Goal: Task Accomplishment & Management: Complete application form

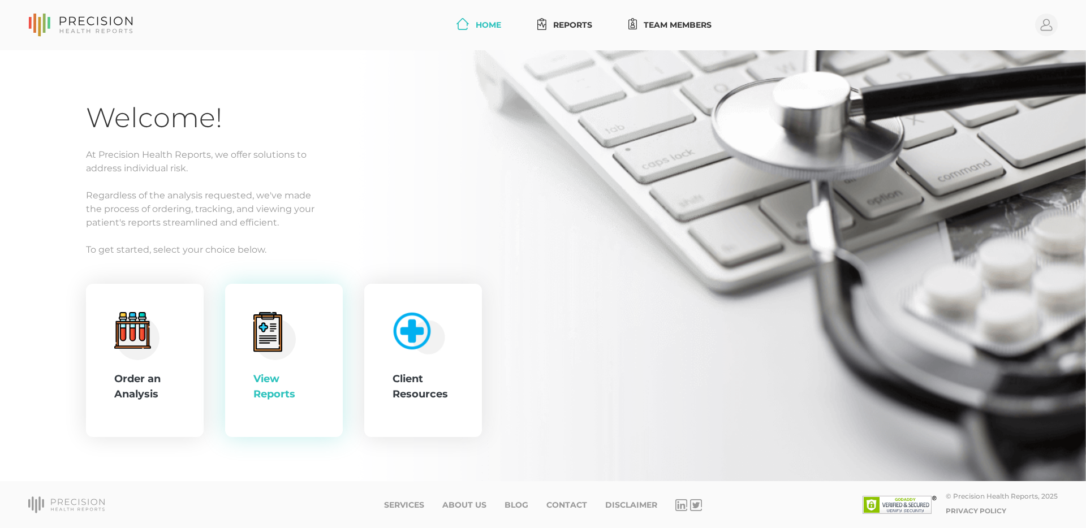
click at [264, 350] on icon at bounding box center [268, 333] width 28 height 36
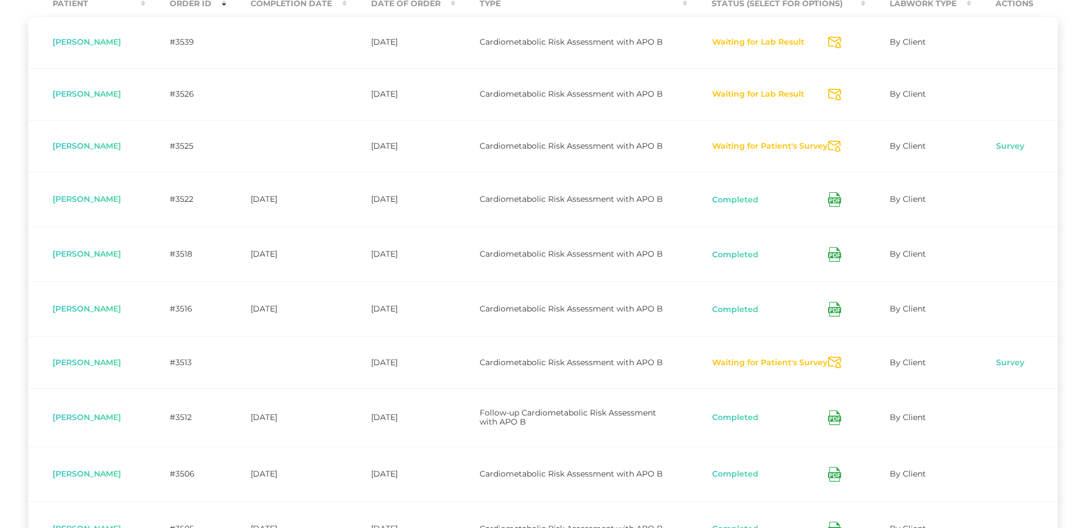
scroll to position [385, 0]
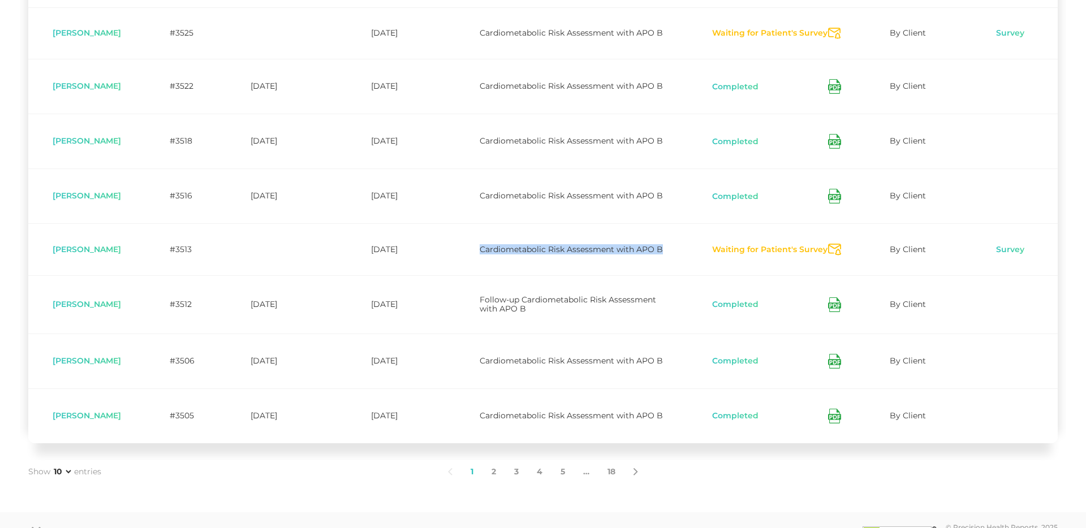
drag, startPoint x: 485, startPoint y: 278, endPoint x: 503, endPoint y: 289, distance: 21.8
click at [504, 275] on td "Cardiometabolic Risk Assessment with APO B" at bounding box center [571, 249] width 232 height 52
click at [501, 275] on td "Cardiometabolic Risk Assessment with APO B" at bounding box center [571, 249] width 232 height 52
click at [747, 256] on button "Waiting for Patient's Survey" at bounding box center [770, 249] width 117 height 11
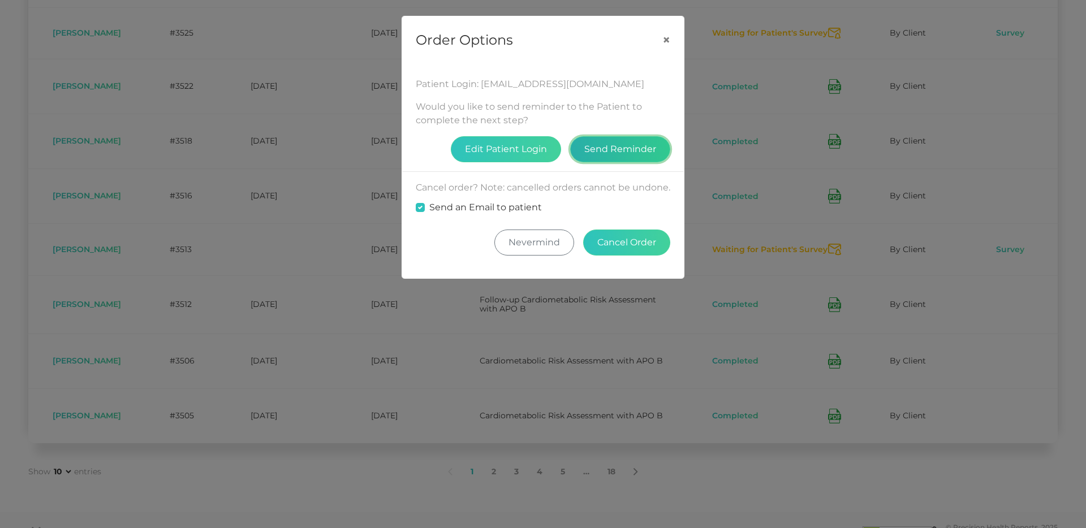
click at [632, 149] on button "Send Reminder" at bounding box center [620, 149] width 100 height 26
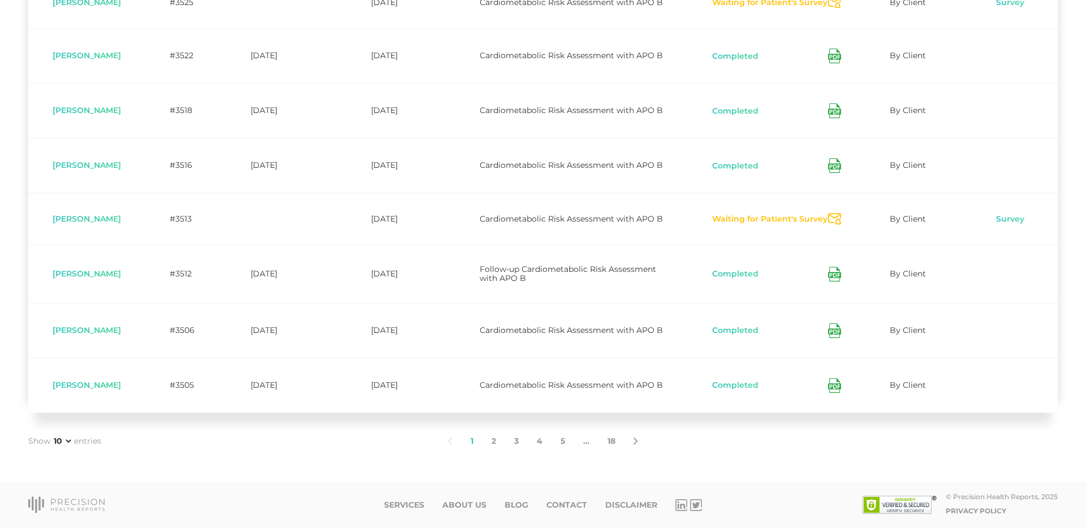
scroll to position [422, 0]
click at [492, 454] on link "2" at bounding box center [493, 442] width 23 height 24
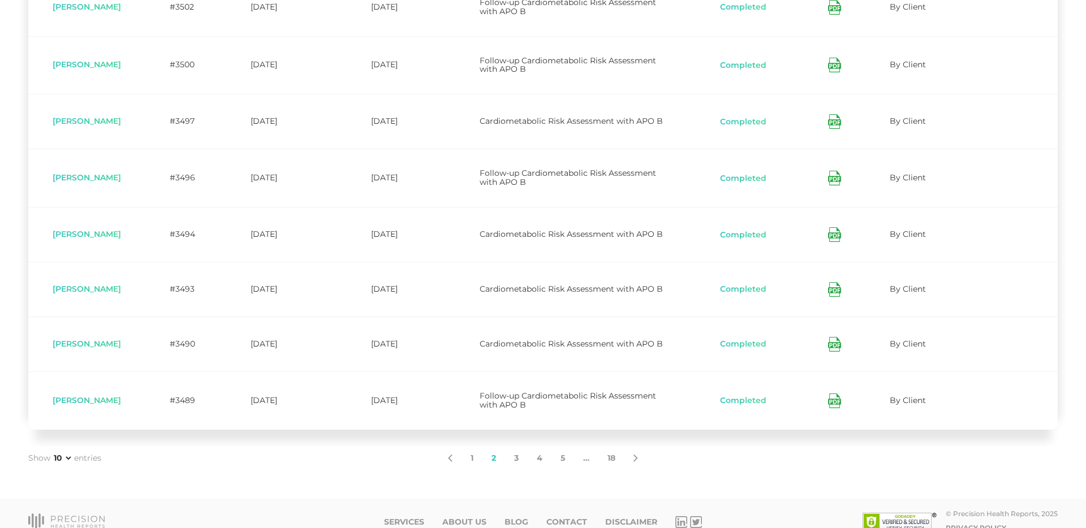
scroll to position [457, 0]
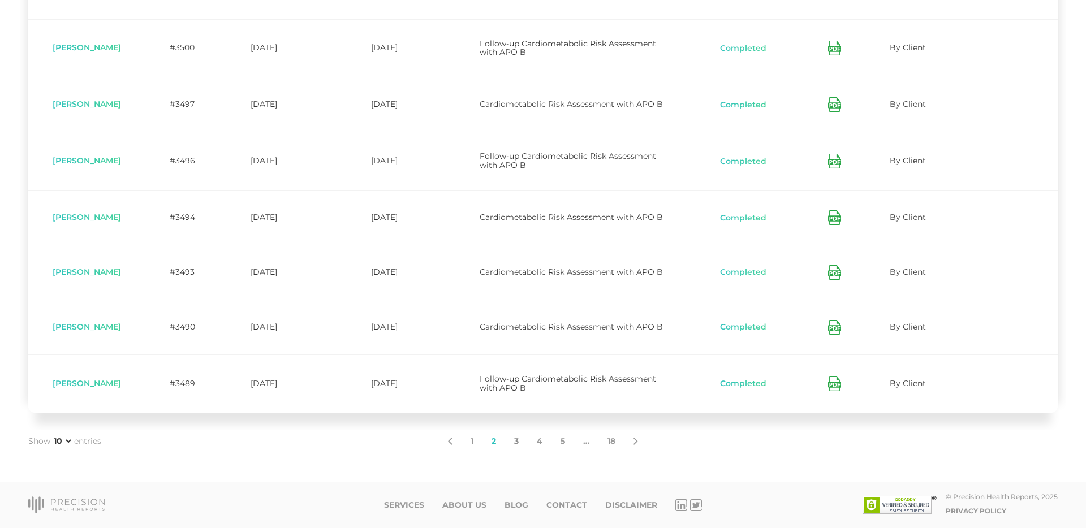
click at [513, 441] on link "3" at bounding box center [516, 442] width 23 height 24
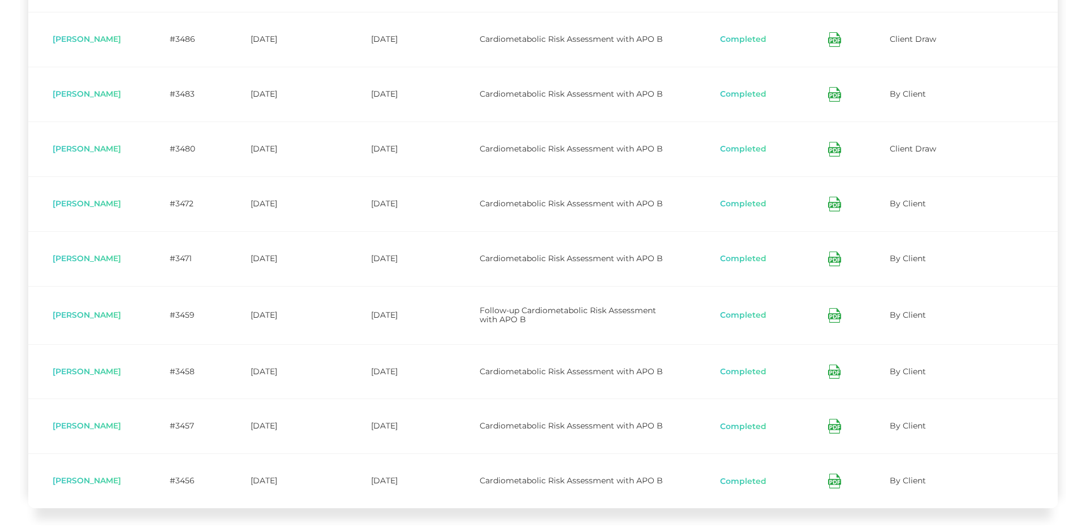
scroll to position [420, 0]
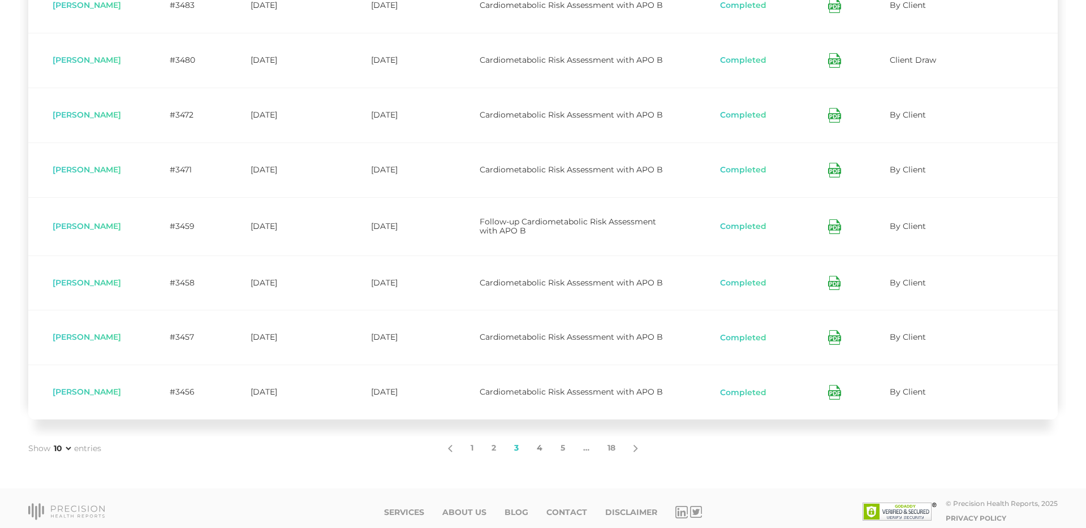
click at [542, 454] on link "4" at bounding box center [540, 449] width 24 height 24
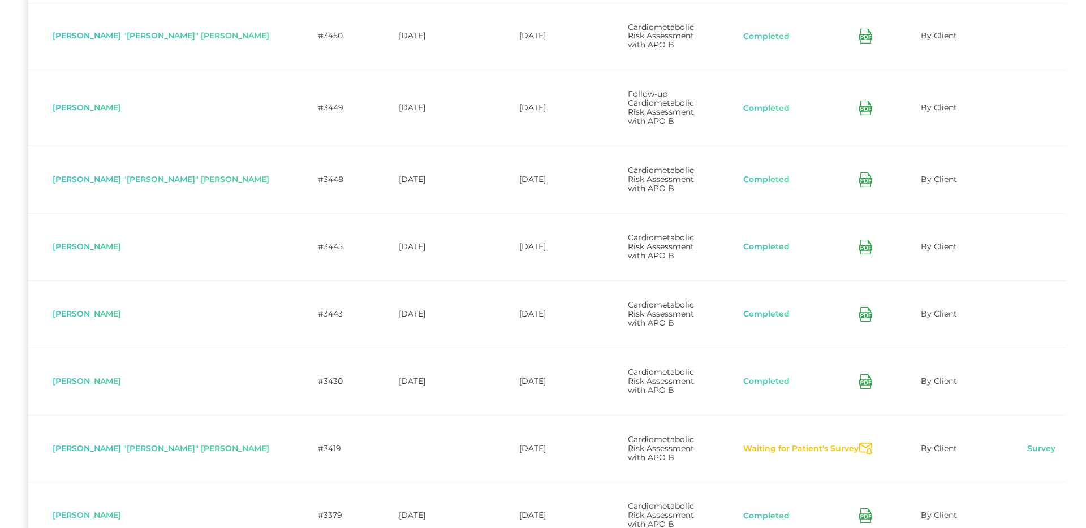
click at [751, 443] on button "Waiting for Patient's Survey" at bounding box center [801, 448] width 117 height 11
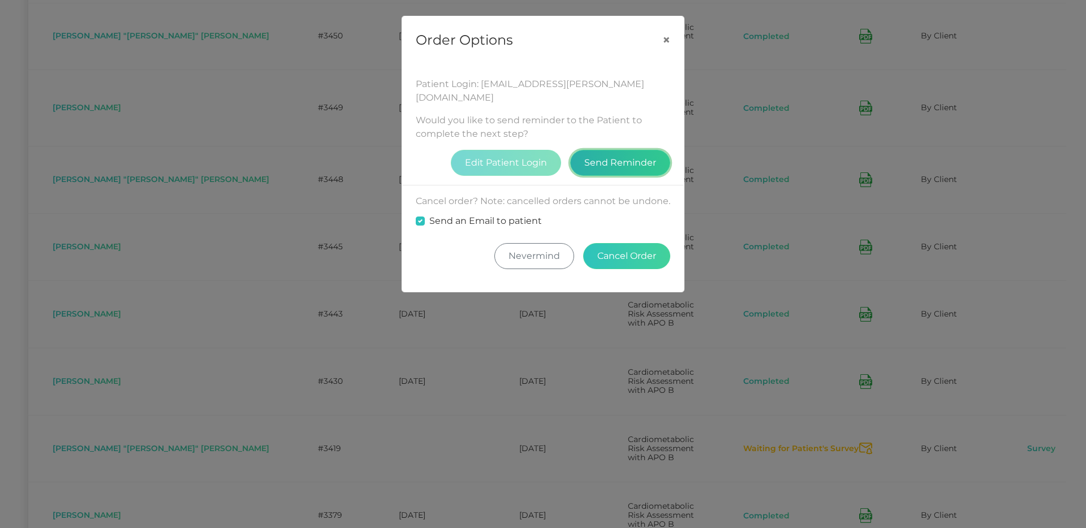
click at [595, 150] on button "Send Reminder" at bounding box center [620, 163] width 100 height 26
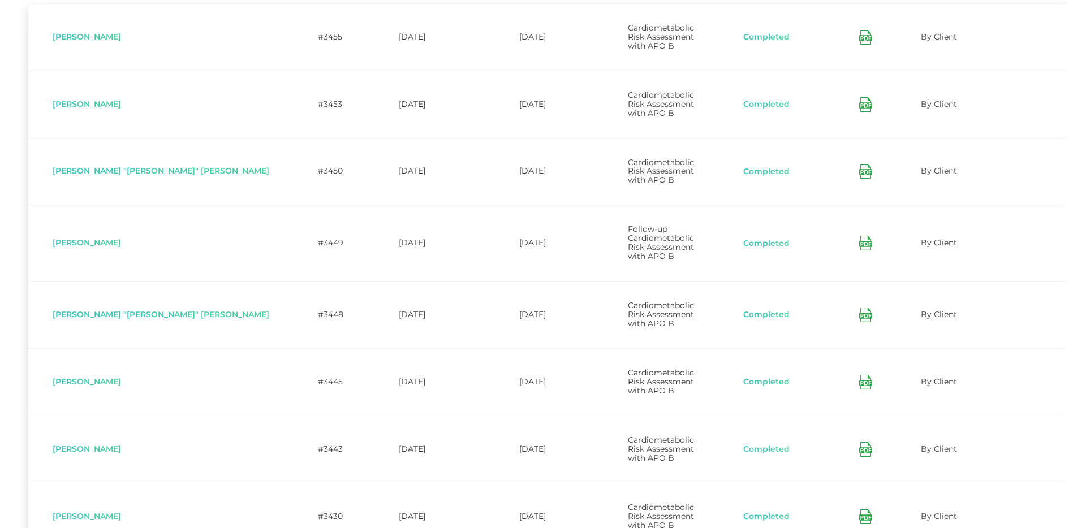
scroll to position [457, 0]
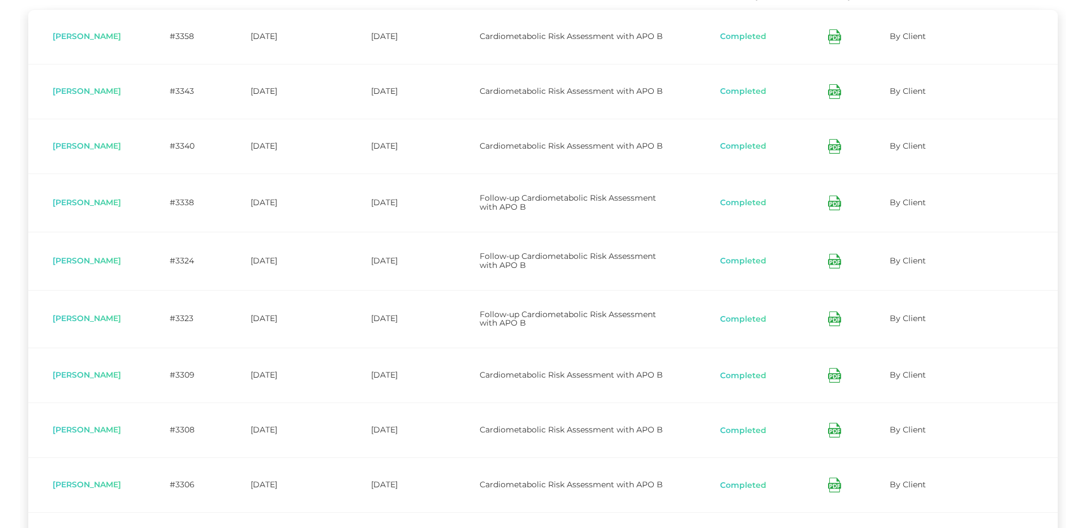
scroll to position [433, 0]
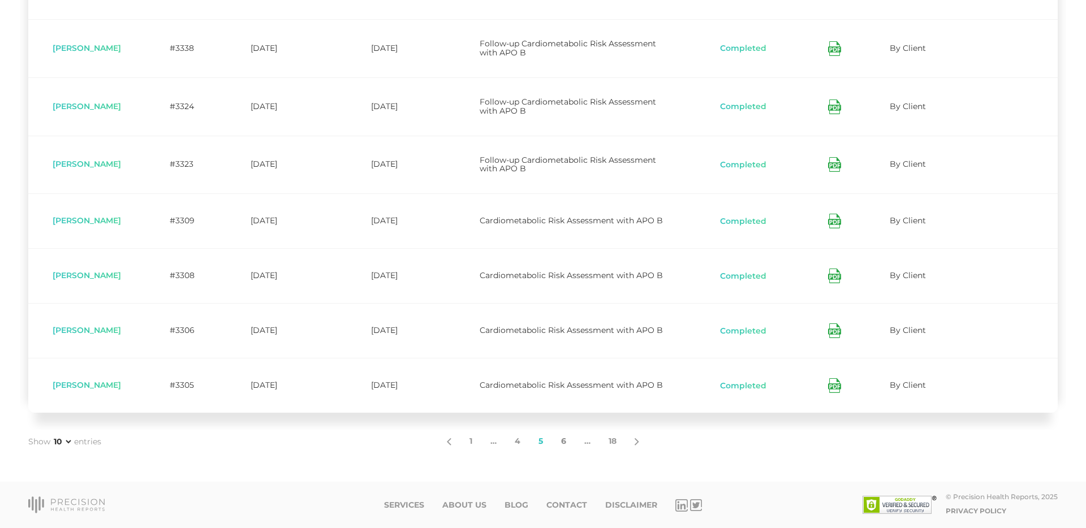
click at [566, 442] on link "6" at bounding box center [563, 442] width 23 height 24
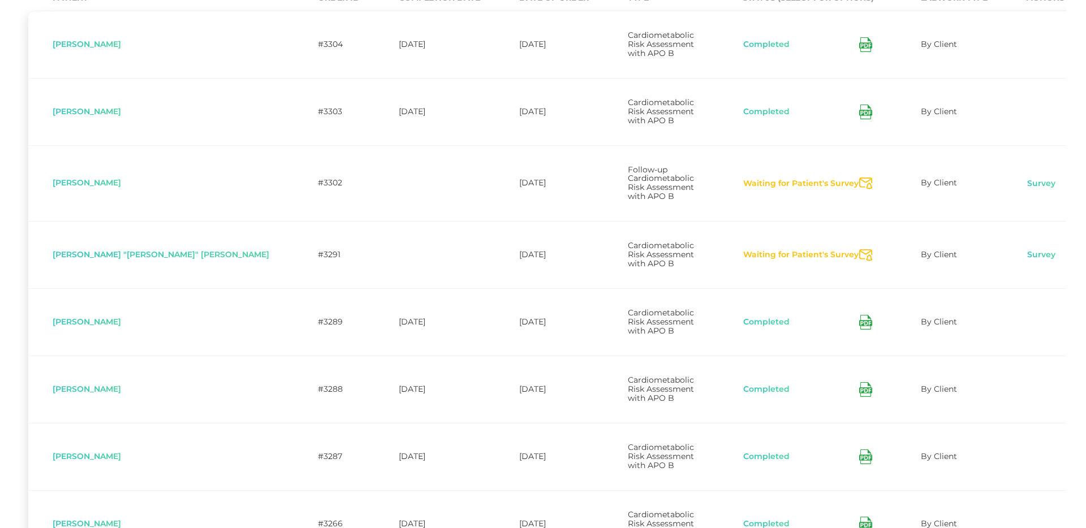
scroll to position [192, 0]
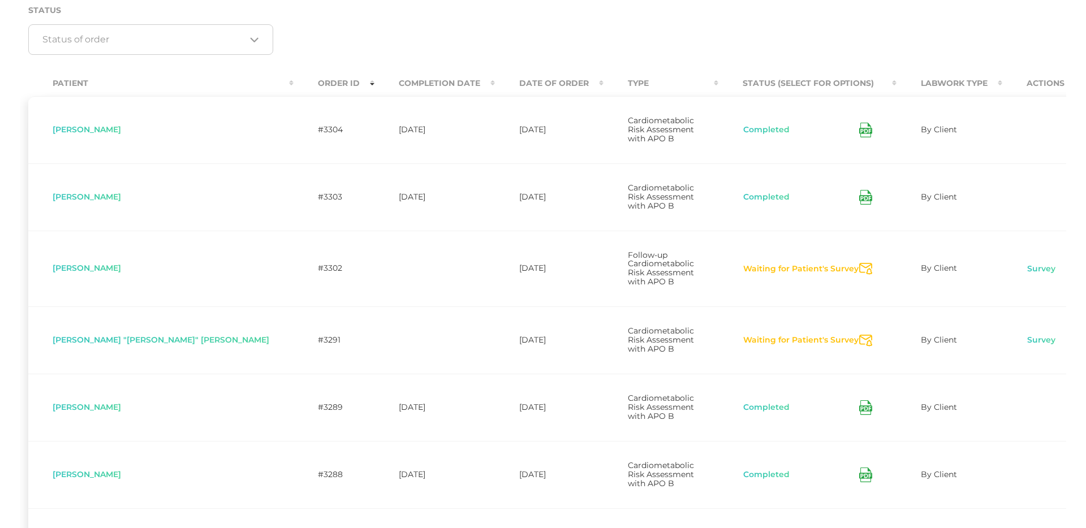
click at [774, 335] on button "Waiting for Patient's Survey" at bounding box center [801, 340] width 117 height 11
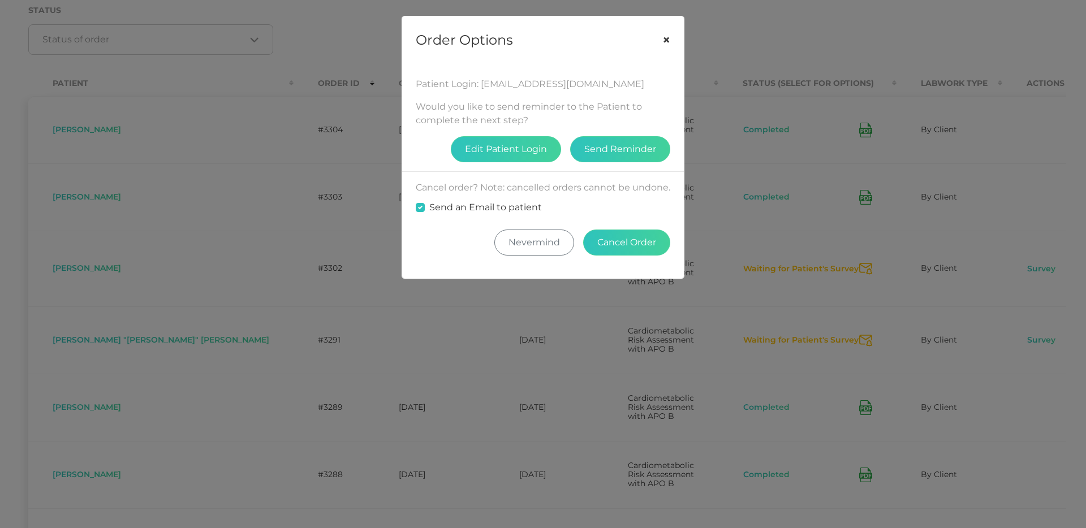
click at [666, 40] on button "×" at bounding box center [666, 40] width 35 height 48
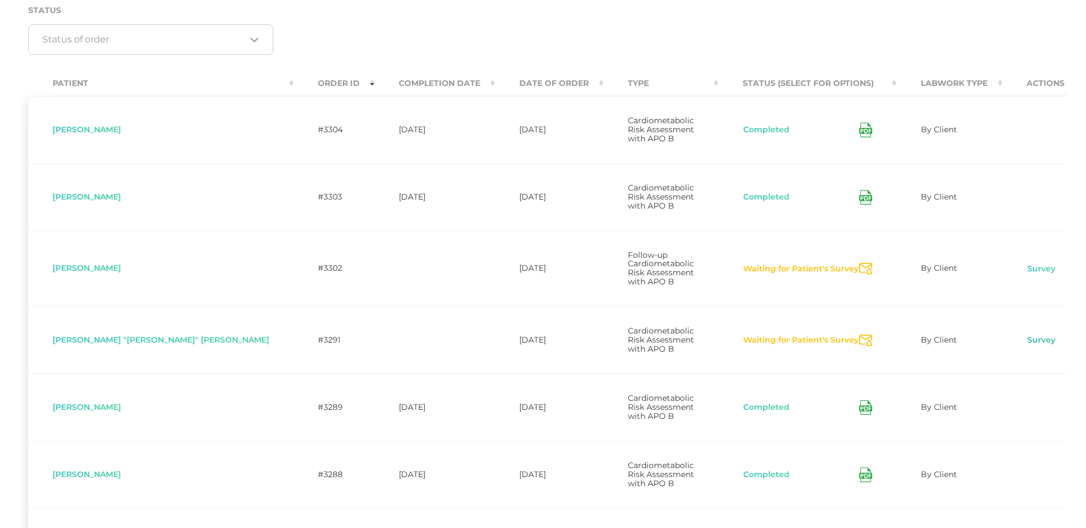
click at [1027, 335] on link "Survey" at bounding box center [1041, 340] width 29 height 11
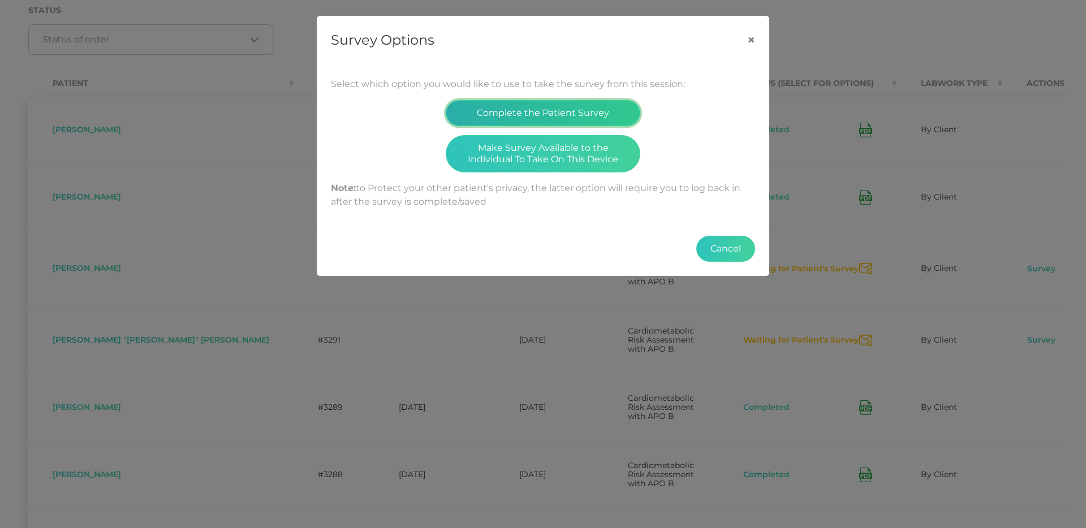
click at [548, 118] on button "Complete the Patient Survey" at bounding box center [543, 113] width 195 height 26
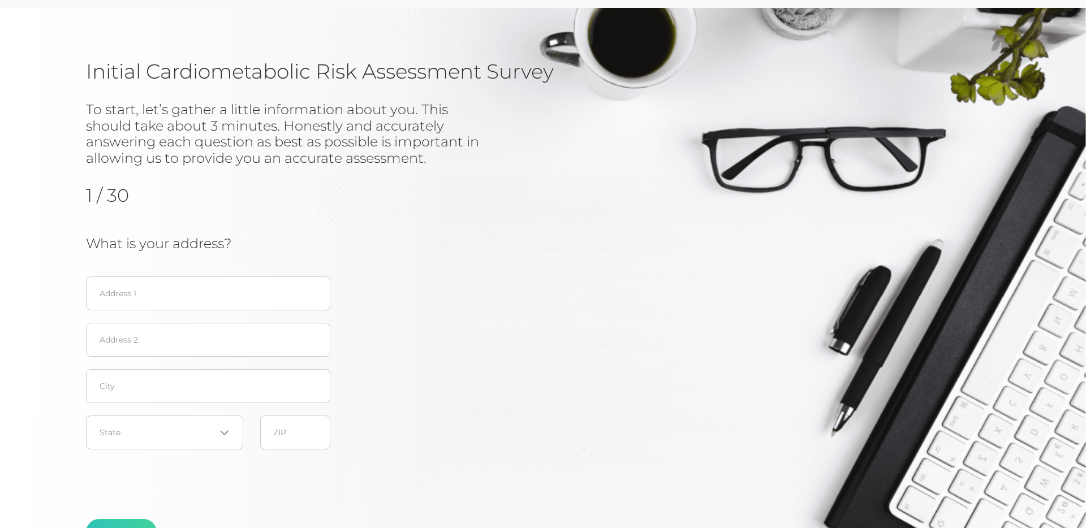
scroll to position [99, 0]
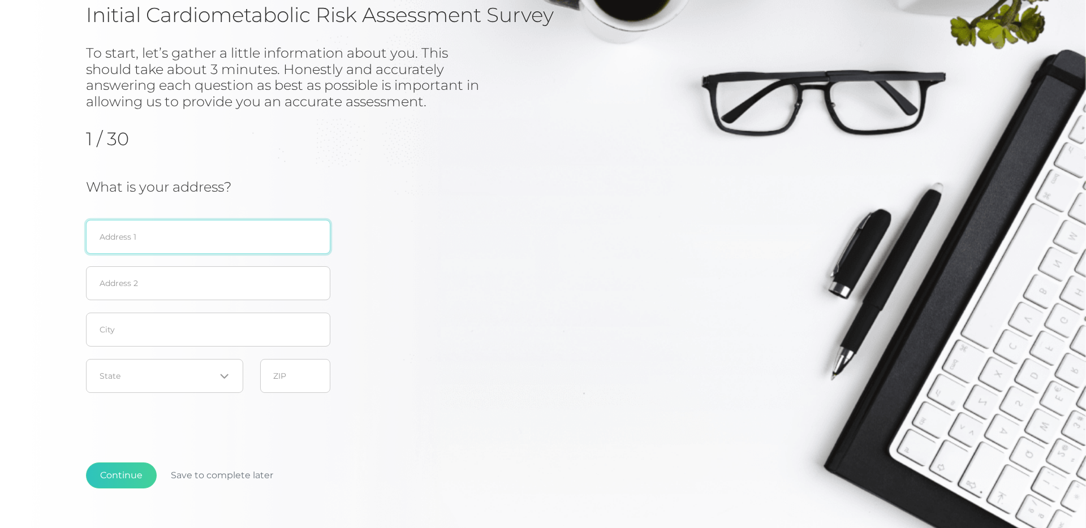
click at [124, 239] on input "text" at bounding box center [208, 237] width 244 height 34
click at [190, 237] on input "text" at bounding box center [208, 237] width 244 height 34
paste input "[STREET_ADDRESS]"
type input "[STREET_ADDRESS]"
type input "Tulsa"
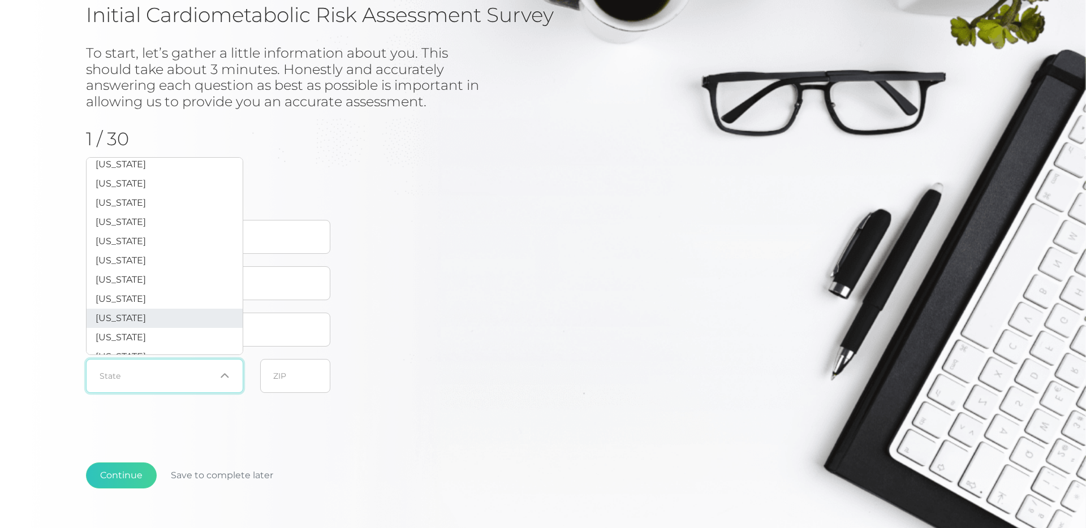
scroll to position [644, 0]
click at [178, 327] on li "[US_STATE]" at bounding box center [165, 317] width 156 height 19
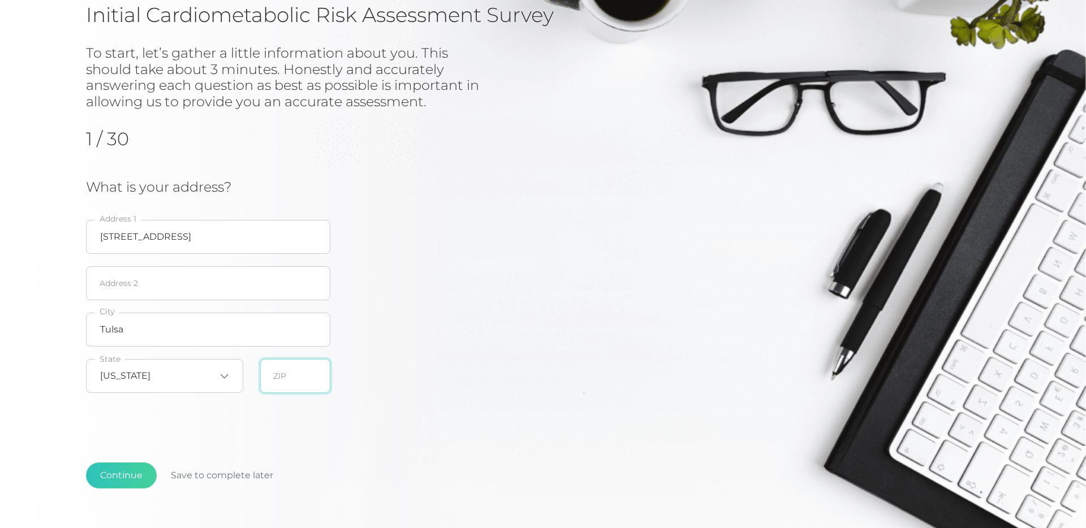
click at [291, 380] on input "text" at bounding box center [295, 376] width 70 height 34
type input "74136"
click at [245, 434] on div "Initial Cardiometabolic Risk Assessment Survey To start, let’s gather a little …" at bounding box center [543, 263] width 914 height 522
click at [123, 480] on button "Continue" at bounding box center [121, 476] width 71 height 26
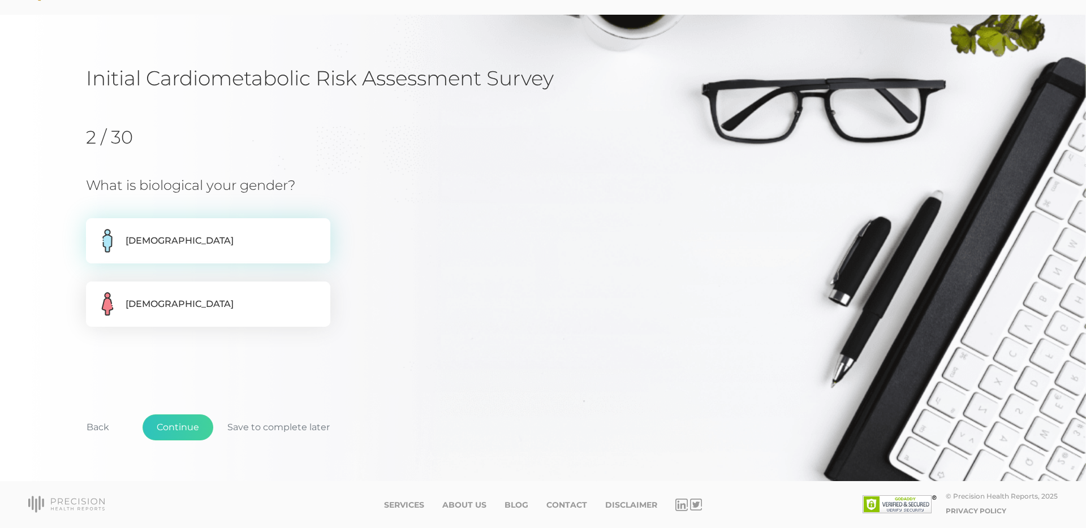
click at [183, 246] on label "[DEMOGRAPHIC_DATA]" at bounding box center [208, 240] width 244 height 45
click at [95, 230] on input "[DEMOGRAPHIC_DATA]" at bounding box center [90, 223] width 9 height 11
radio input "true"
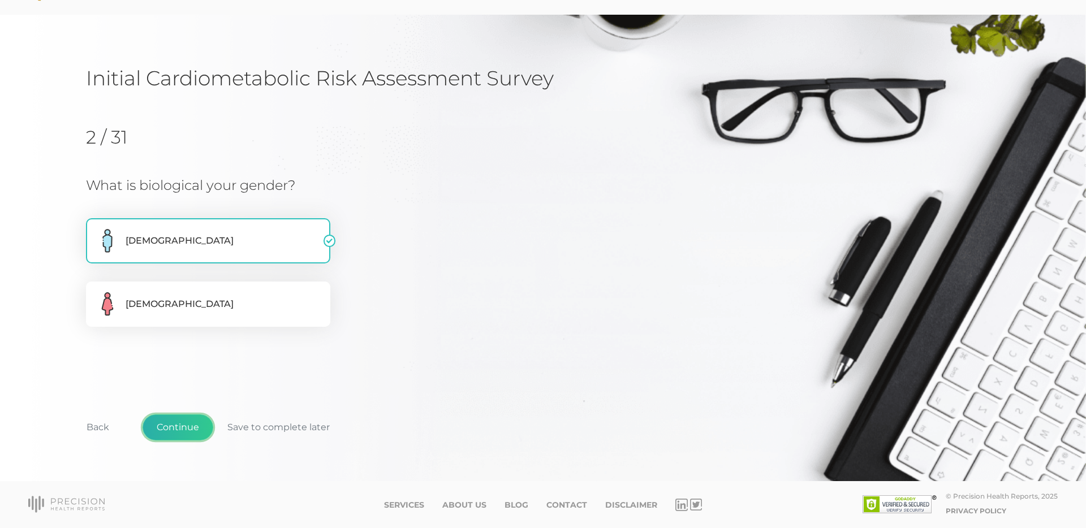
click at [181, 431] on button "Continue" at bounding box center [178, 428] width 71 height 26
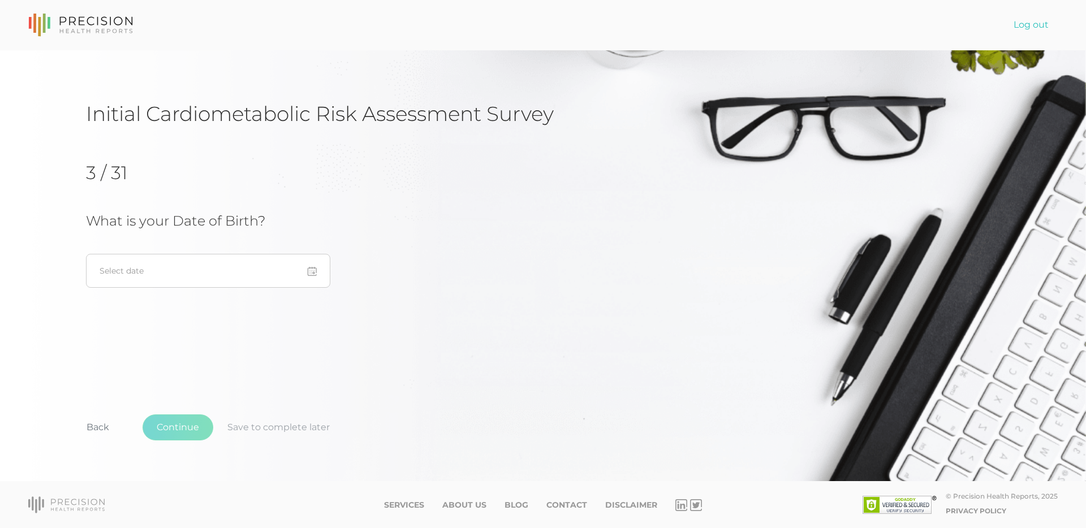
scroll to position [0, 0]
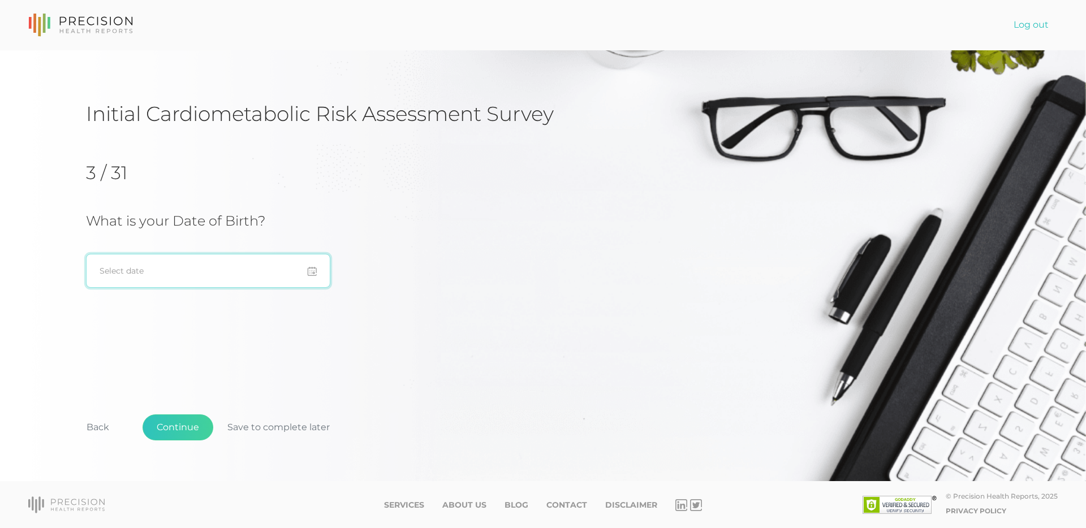
click at [166, 272] on input at bounding box center [208, 271] width 244 height 34
type input "[DATE]"
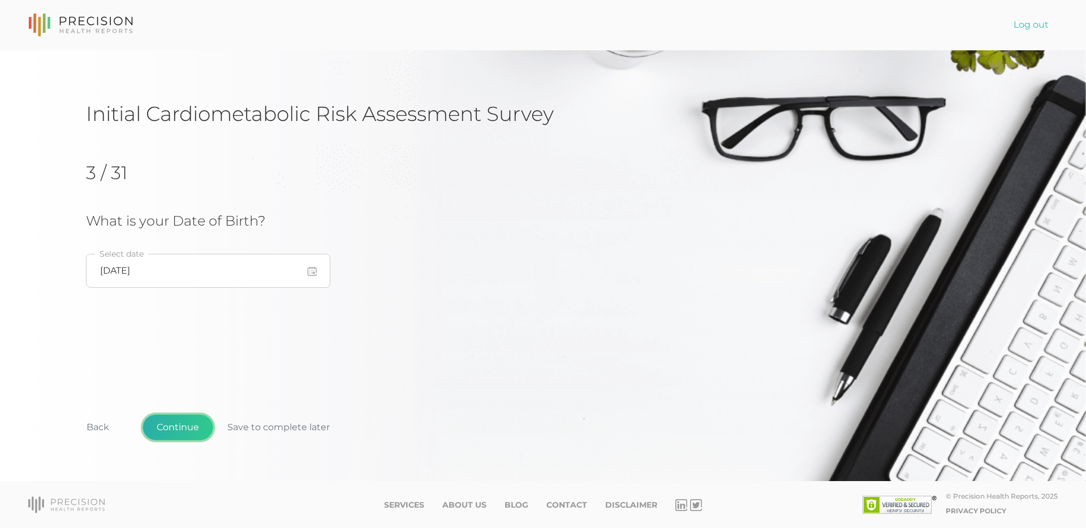
click at [185, 426] on button "Continue" at bounding box center [178, 428] width 71 height 26
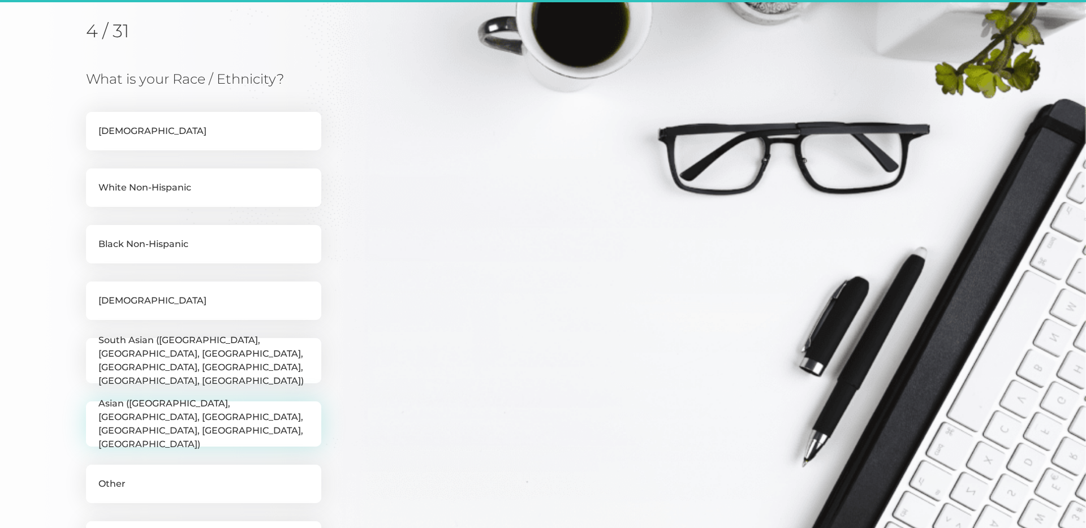
scroll to position [144, 0]
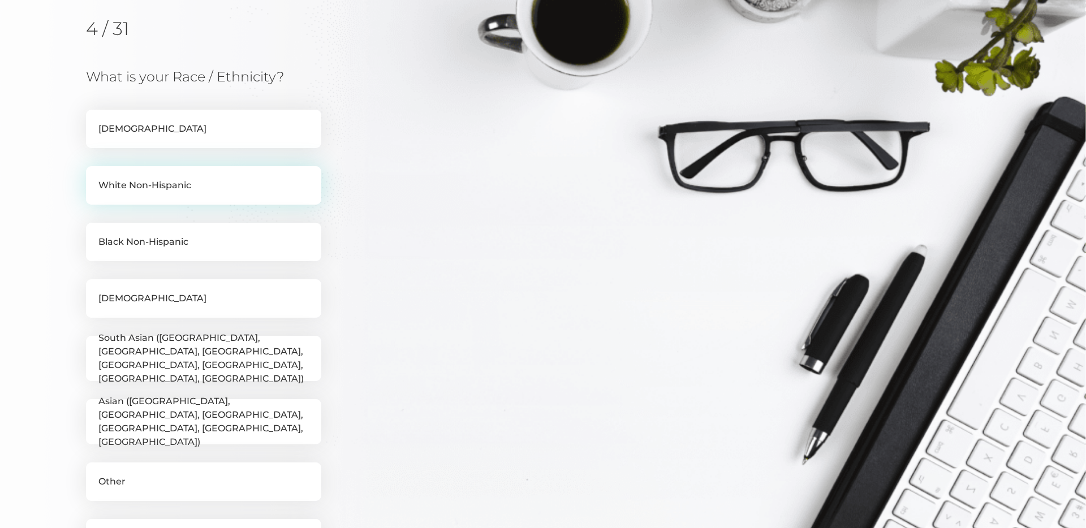
click at [150, 184] on label "White Non-Hispanic" at bounding box center [203, 185] width 235 height 38
click at [95, 178] on input "White Non-Hispanic" at bounding box center [90, 171] width 9 height 11
checkbox input "true"
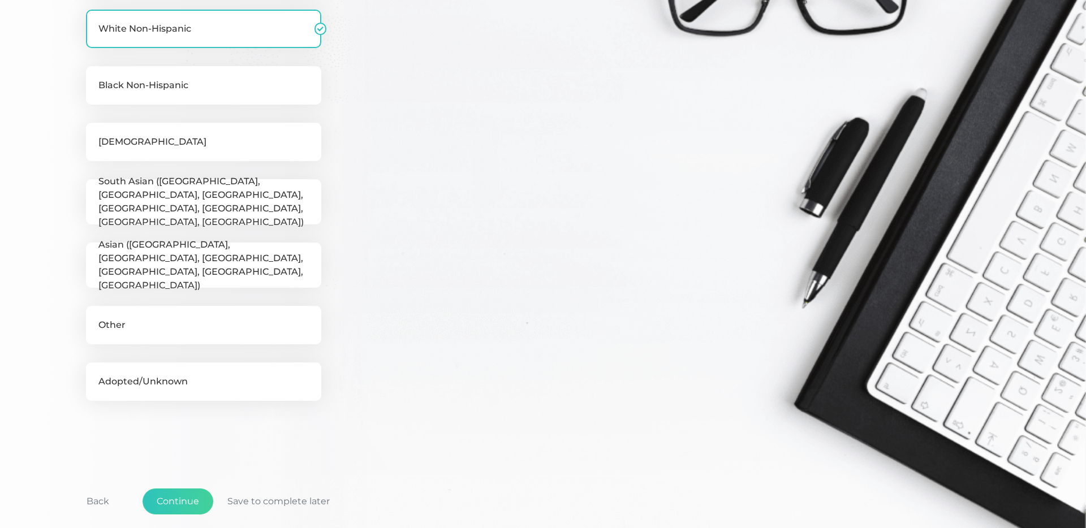
scroll to position [307, 0]
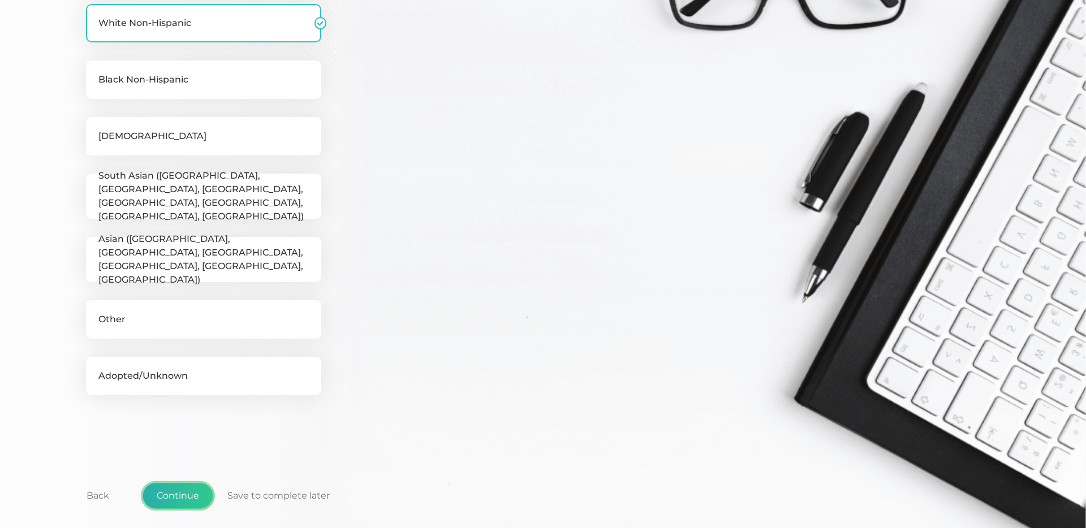
click at [182, 498] on button "Continue" at bounding box center [178, 496] width 71 height 26
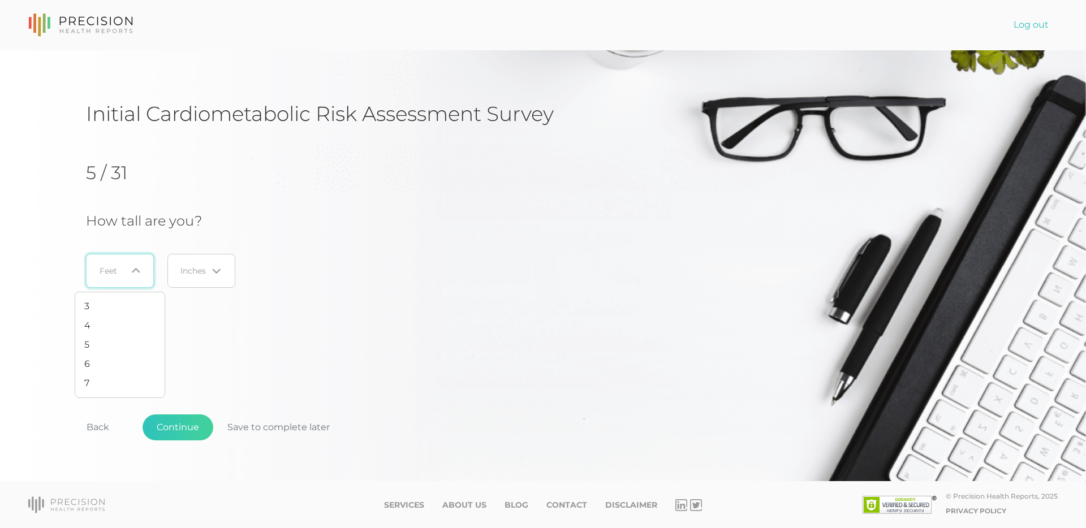
click at [131, 280] on div "Loading..." at bounding box center [120, 271] width 68 height 34
click at [113, 360] on li "6" at bounding box center [119, 364] width 89 height 19
click at [200, 270] on input "Search for option" at bounding box center [194, 270] width 27 height 11
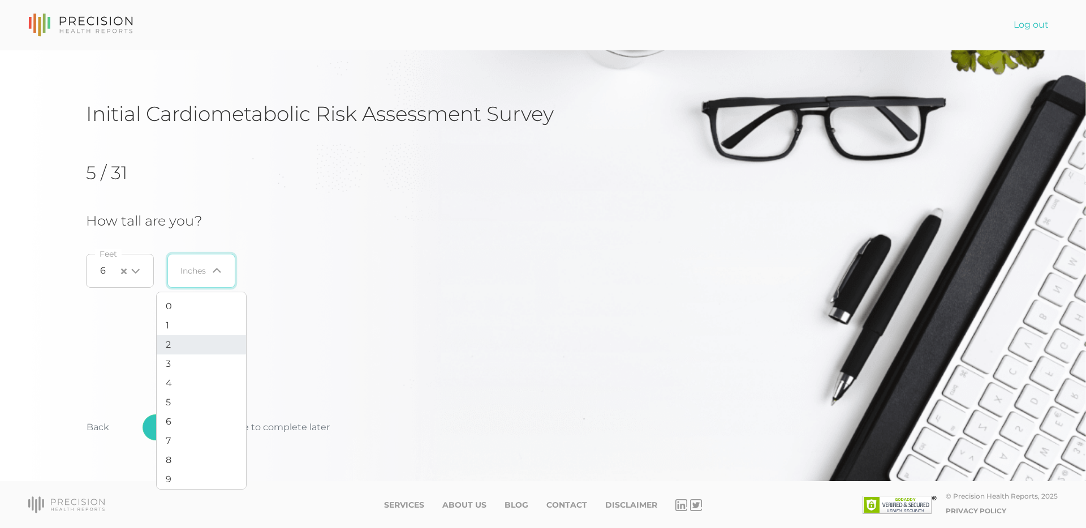
click at [184, 343] on li "2" at bounding box center [201, 344] width 89 height 19
click at [191, 432] on button "Continue" at bounding box center [178, 428] width 71 height 26
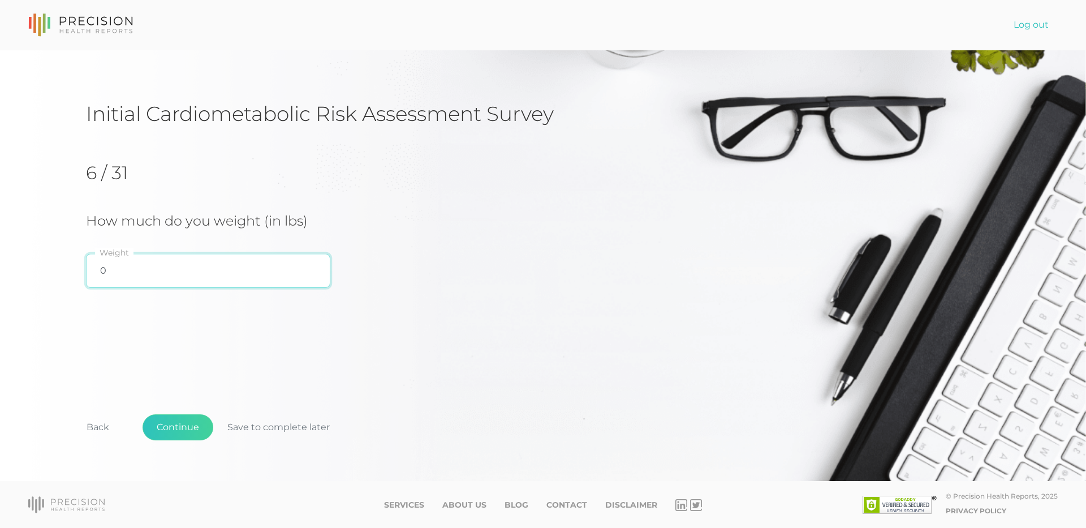
click at [149, 281] on input "0" at bounding box center [208, 271] width 244 height 34
type input "230"
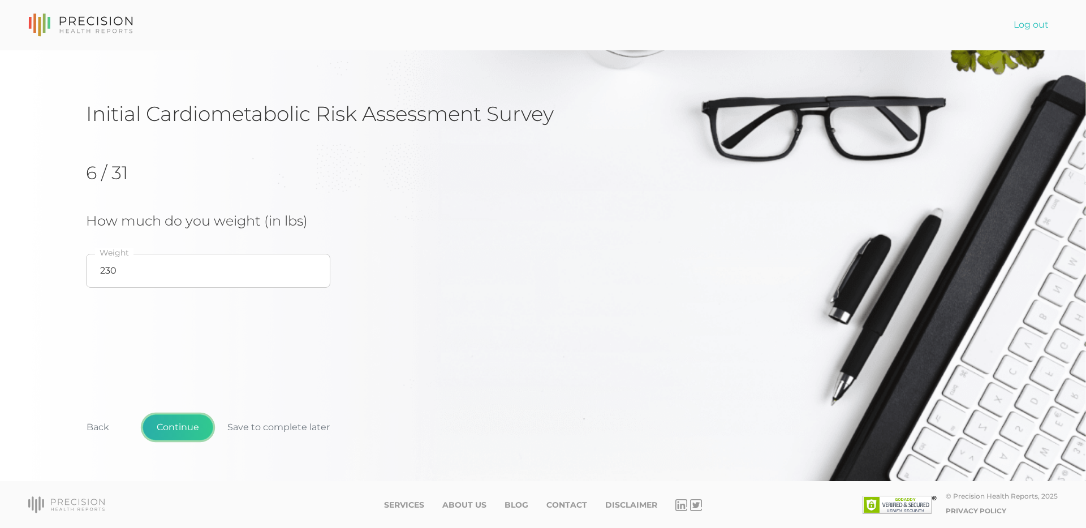
click at [186, 426] on button "Continue" at bounding box center [178, 428] width 71 height 26
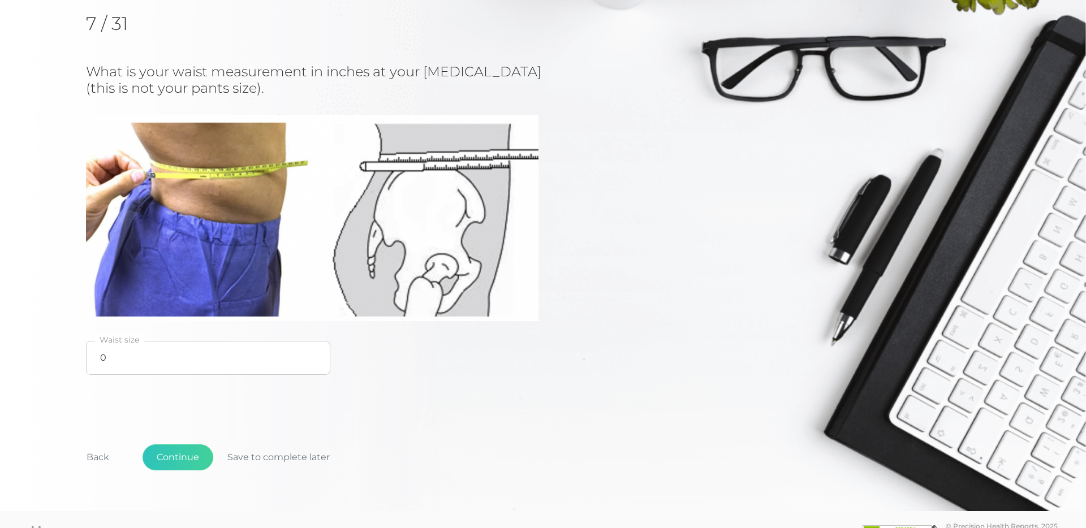
scroll to position [150, 0]
